Goal: Task Accomplishment & Management: Complete application form

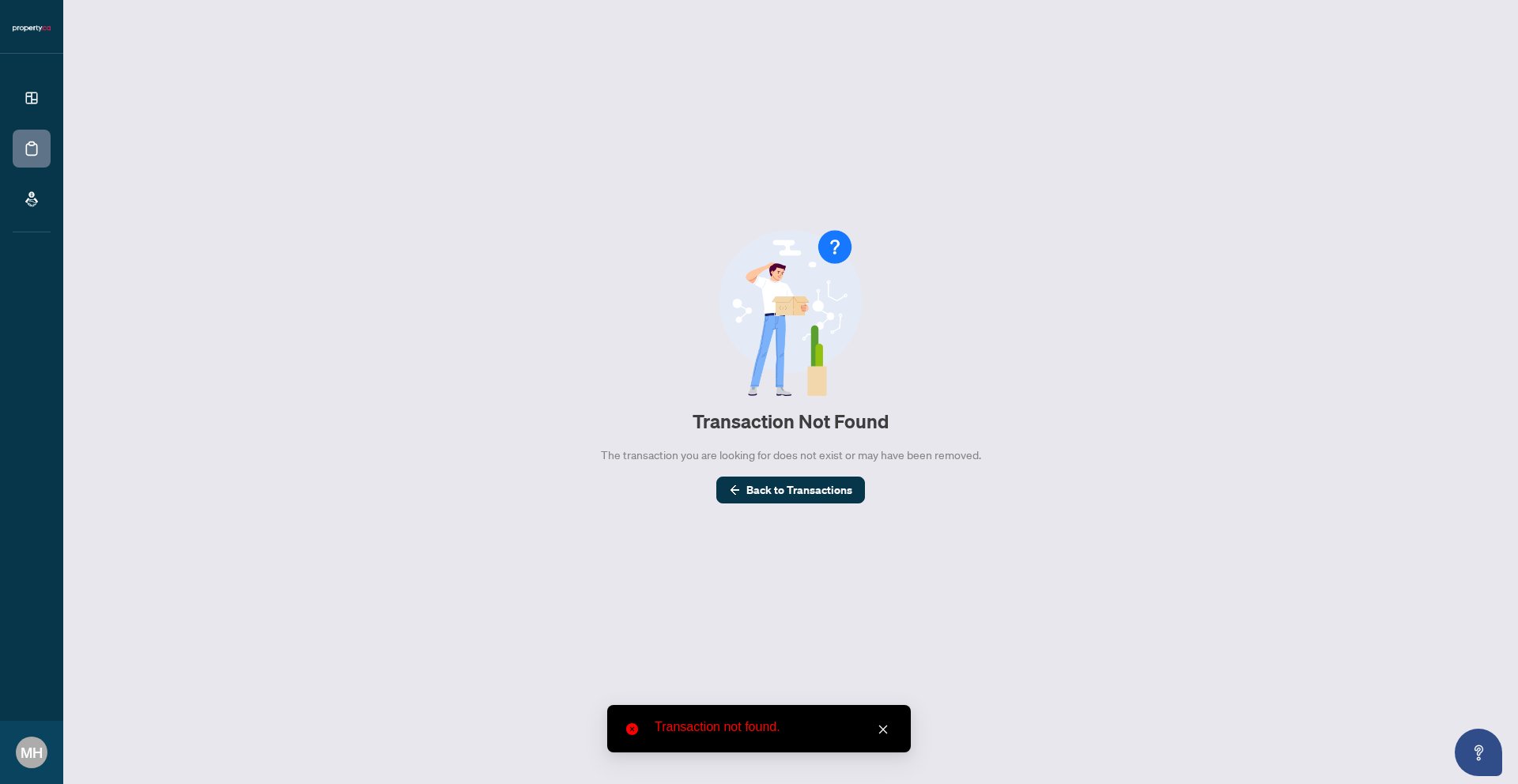
drag, startPoint x: 885, startPoint y: 729, endPoint x: 877, endPoint y: 708, distance: 22.5
click at [884, 728] on icon "close" at bounding box center [884, 730] width 11 height 11
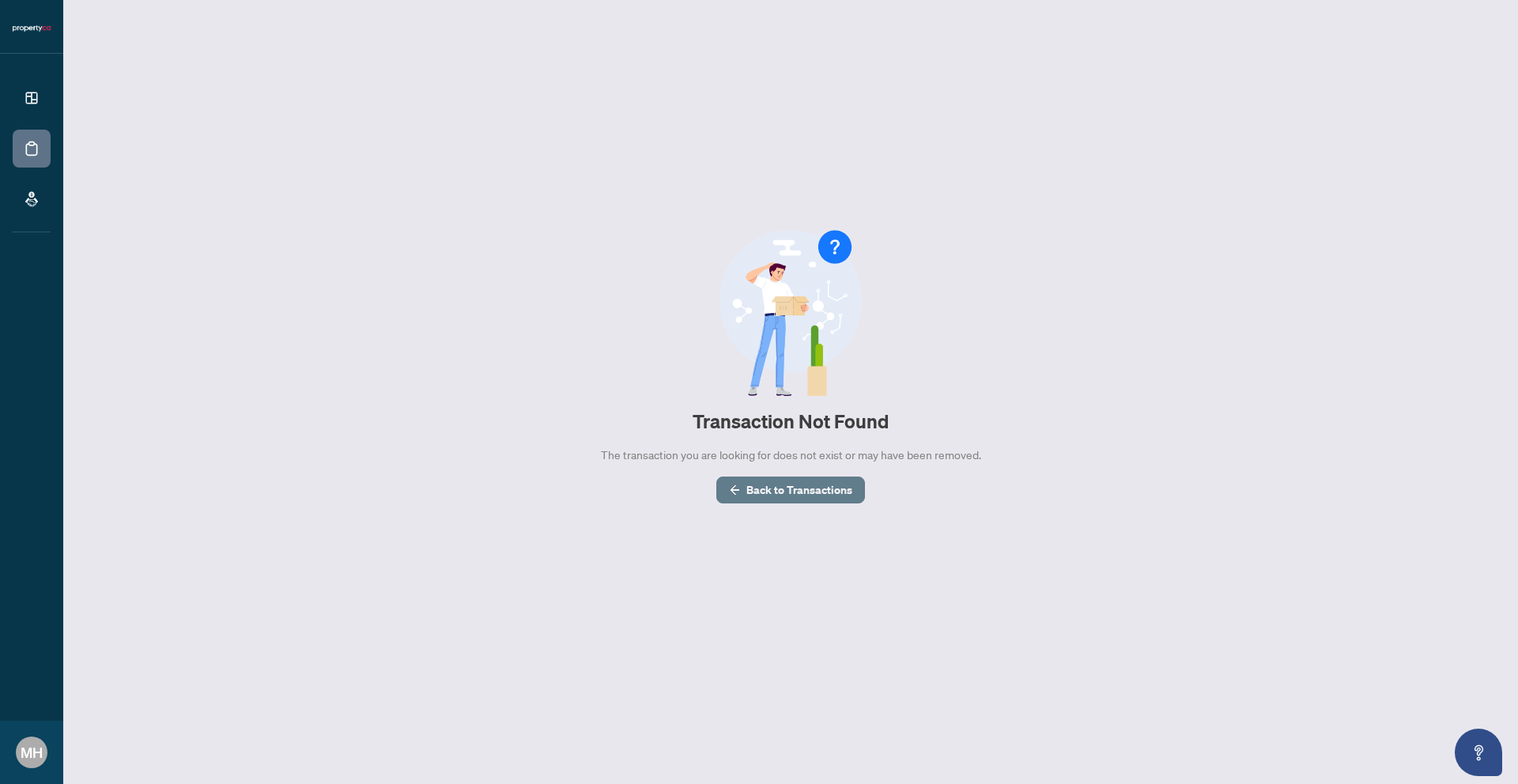
click at [815, 482] on span "Back to Transactions" at bounding box center [799, 490] width 106 height 26
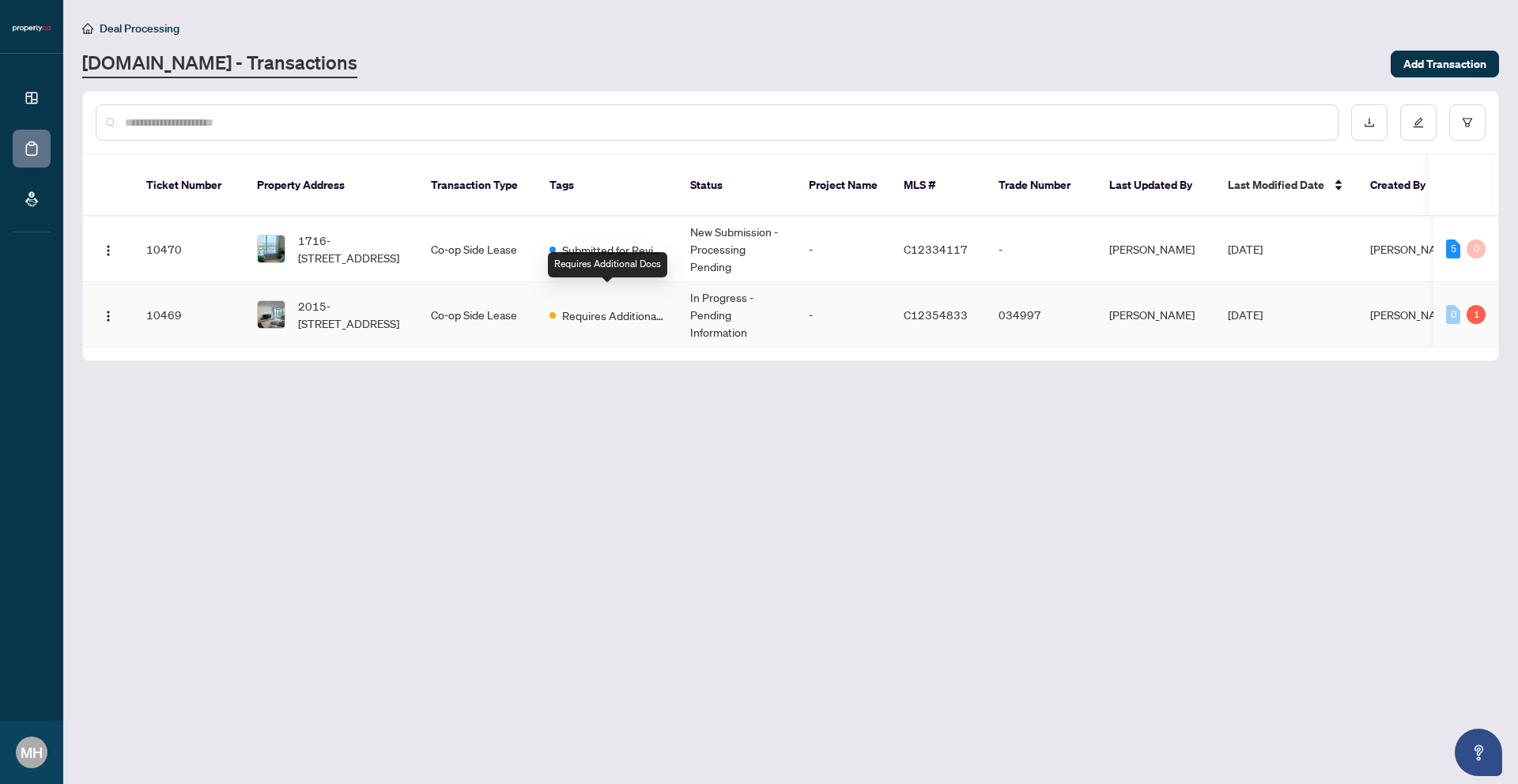
click at [638, 307] on span "Requires Additional Docs" at bounding box center [614, 316] width 103 height 18
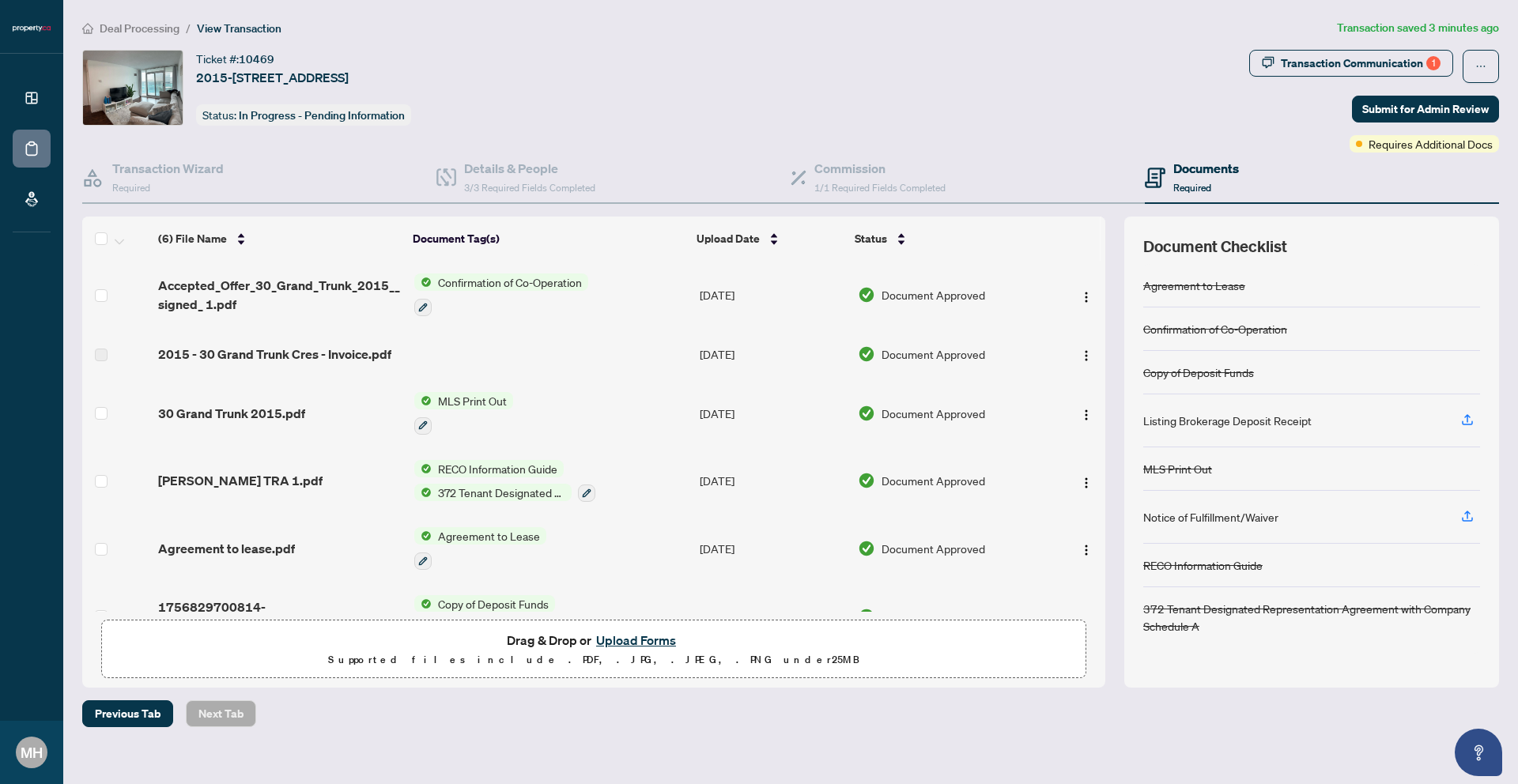
click at [804, 653] on p "Supported files include .PDF, .JPG, .JPEG, .PNG under 25 MB" at bounding box center [594, 660] width 964 height 19
click at [650, 639] on button "Upload Forms" at bounding box center [636, 641] width 90 height 21
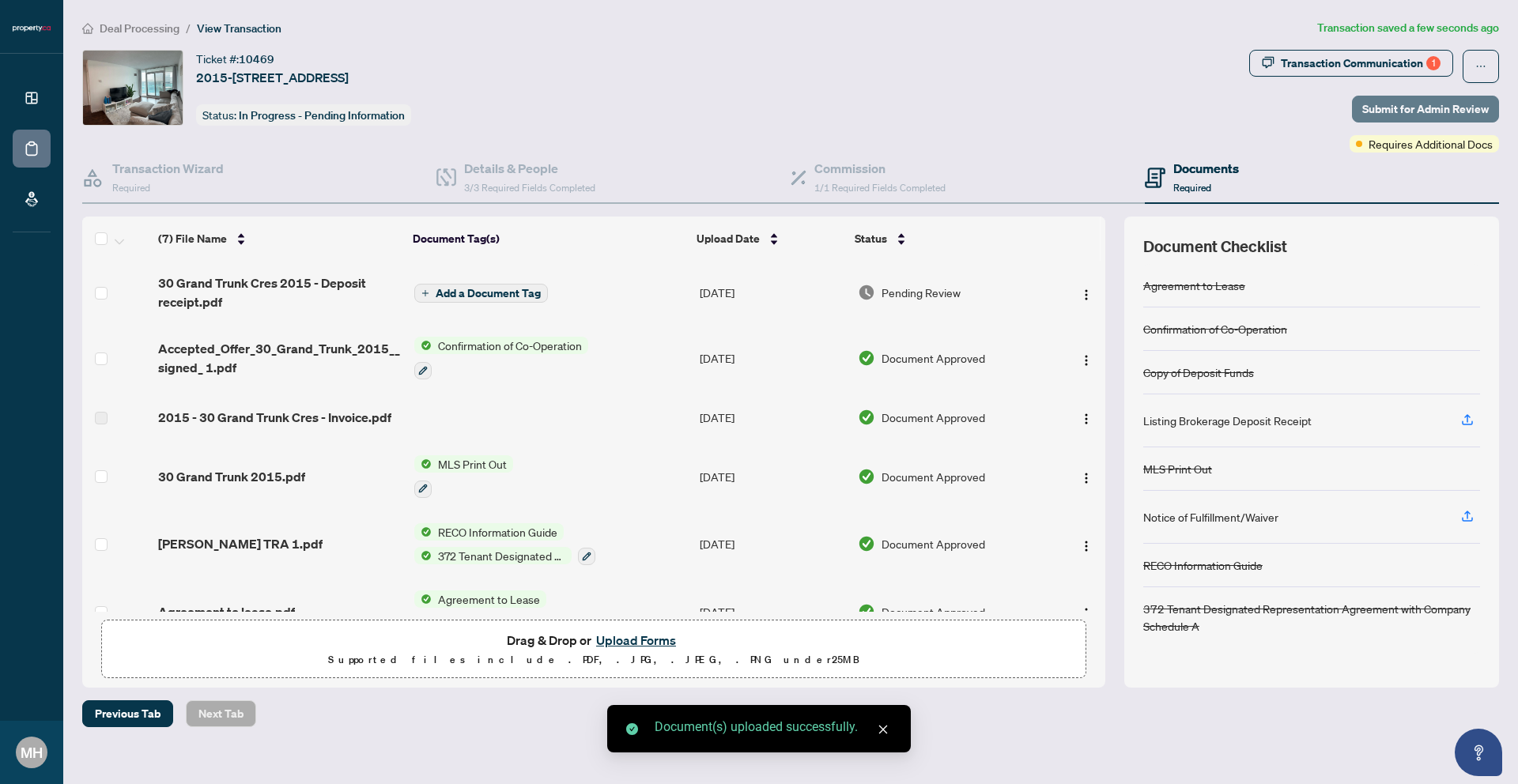
click at [1468, 107] on span "Submit for Admin Review" at bounding box center [1426, 109] width 127 height 26
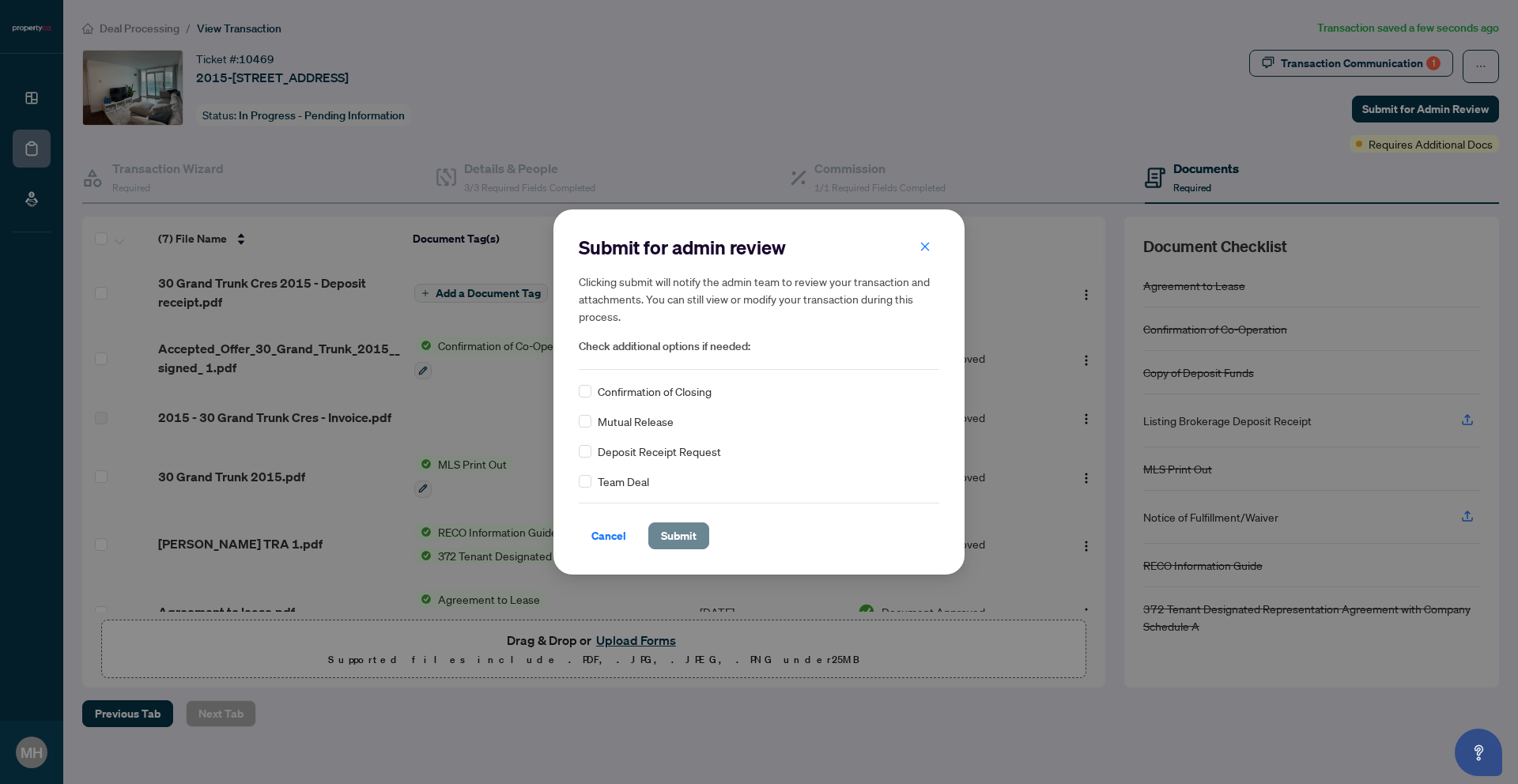
click at [690, 531] on span "Submit" at bounding box center [678, 536] width 35 height 26
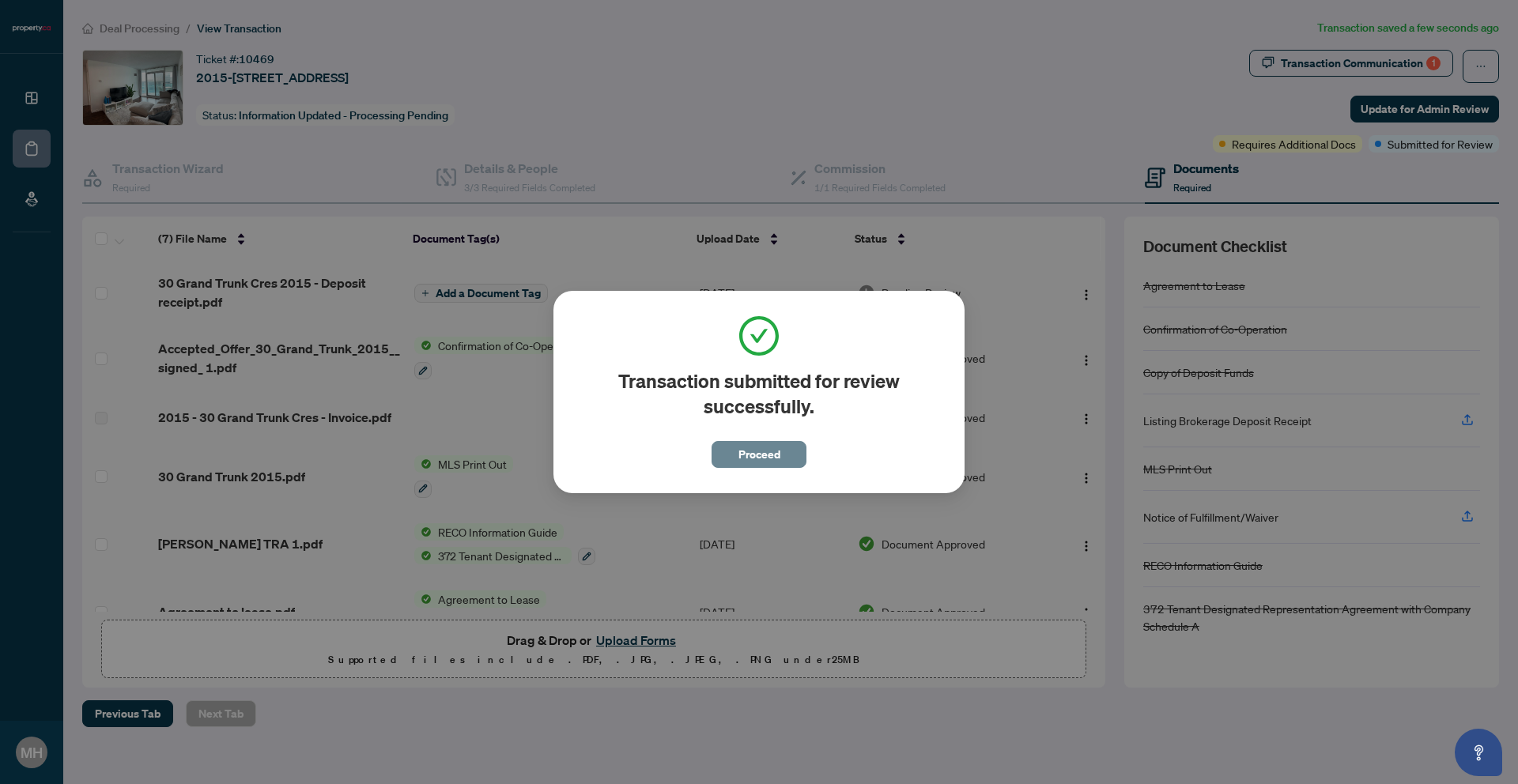
click at [779, 452] on button "Proceed" at bounding box center [759, 455] width 95 height 27
